Goal: Find specific page/section

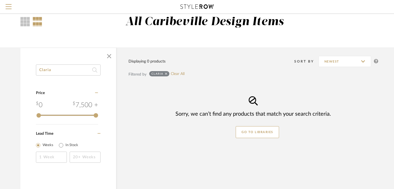
scroll to position [25, 0]
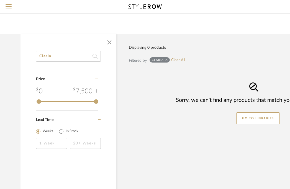
drag, startPoint x: 73, startPoint y: 58, endPoint x: 32, endPoint y: 56, distance: 41.5
click at [32, 56] on div "Claria Category Price 0 7,500 + 0 7500 Lead Time Weeks In Stock" at bounding box center [68, 107] width 96 height 113
type input "zenda"
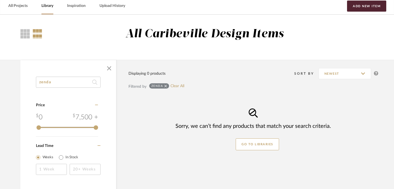
drag, startPoint x: 66, startPoint y: 81, endPoint x: 30, endPoint y: 81, distance: 36.0
click at [29, 81] on div "zenda Category Price 0 7,500 + 0 7500 Lead Time Weeks In Stock" at bounding box center [68, 133] width 96 height 113
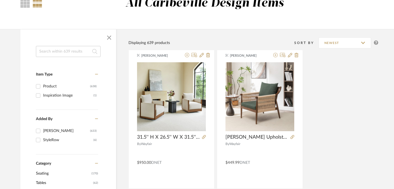
scroll to position [15, 0]
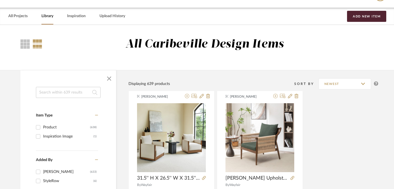
click at [53, 92] on input at bounding box center [68, 92] width 65 height 11
type input "sofa"
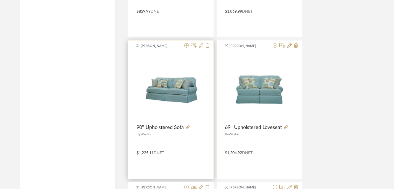
scroll to position [1779, 1]
